Goal: Task Accomplishment & Management: Manage account settings

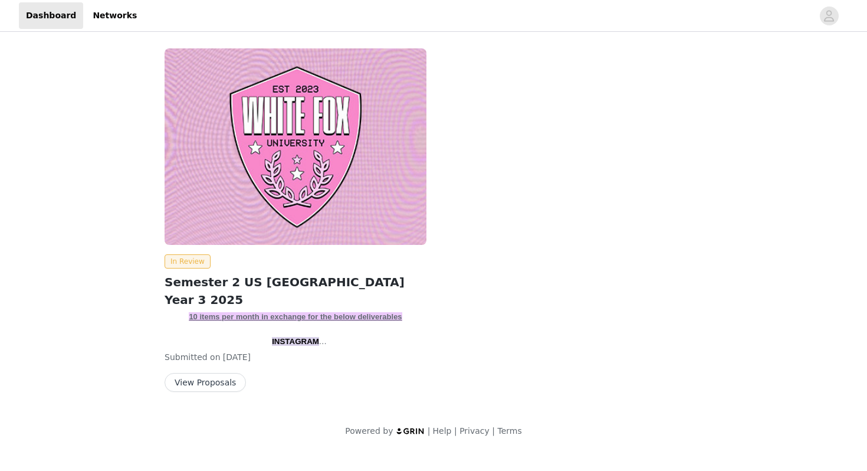
click at [211, 382] on button "View Proposals" at bounding box center [205, 382] width 81 height 19
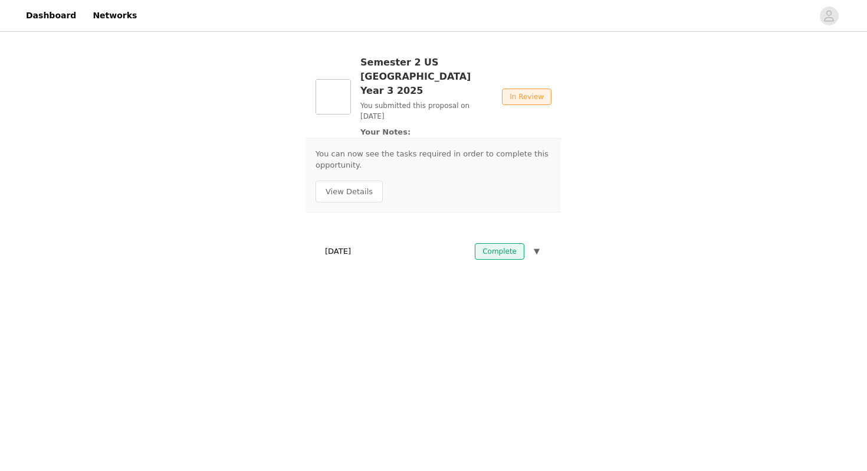
click at [531, 243] on div "Complete ▼" at bounding box center [508, 251] width 67 height 17
click at [532, 243] on button "▼" at bounding box center [537, 251] width 11 height 17
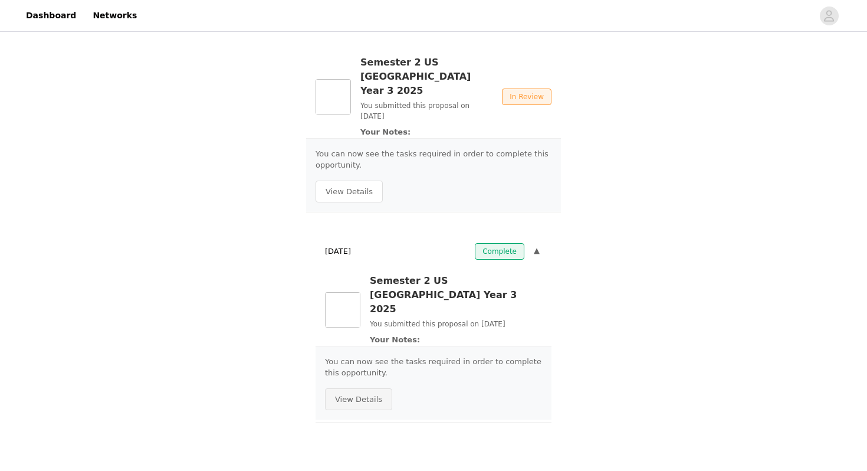
click at [372, 388] on button "View Details" at bounding box center [358, 399] width 67 height 22
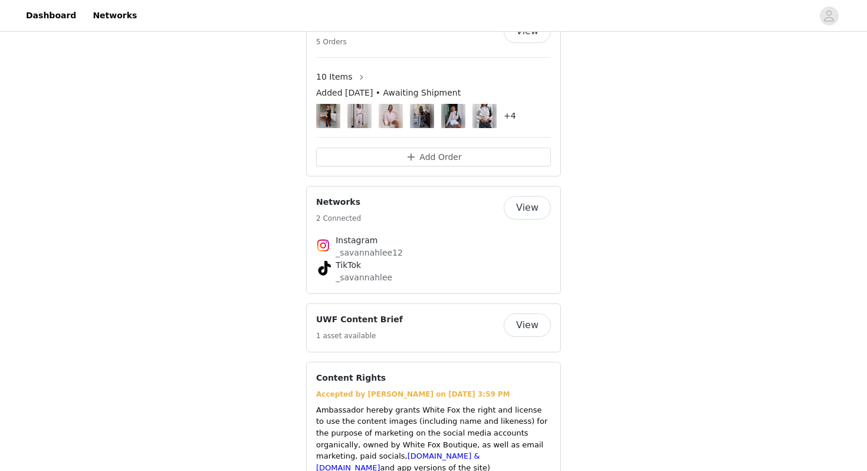
scroll to position [1877, 0]
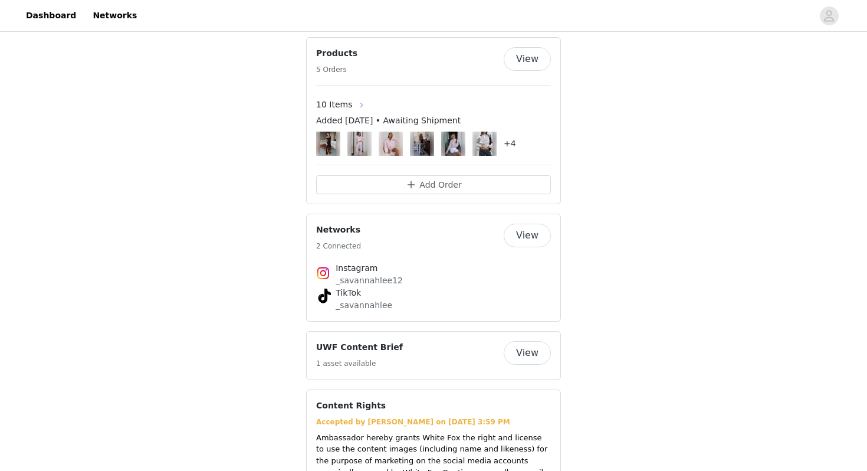
click at [353, 96] on button "button" at bounding box center [361, 105] width 19 height 19
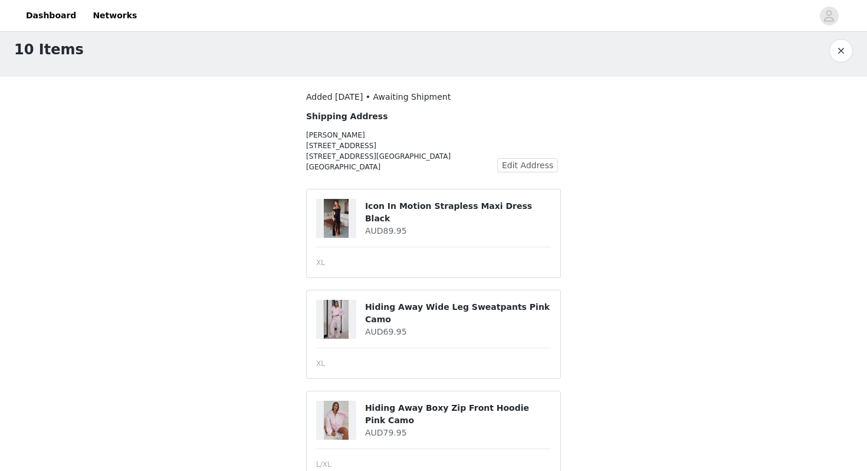
scroll to position [8, 0]
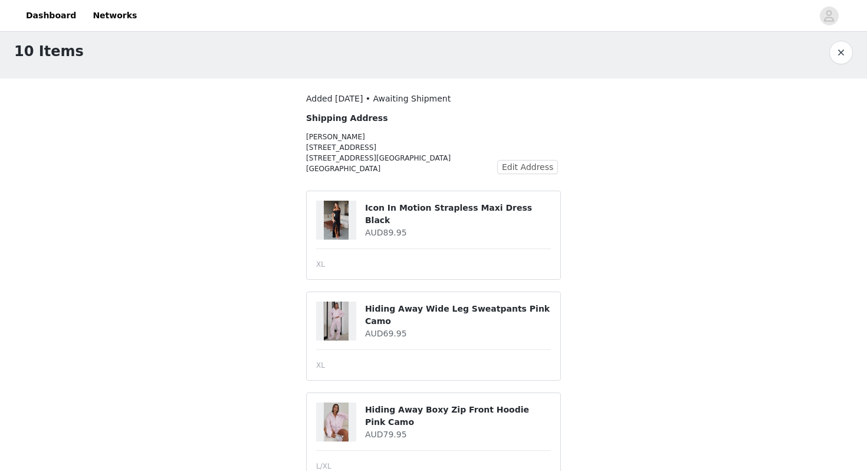
click at [838, 57] on button "button" at bounding box center [841, 53] width 24 height 24
